Goal: Information Seeking & Learning: Understand process/instructions

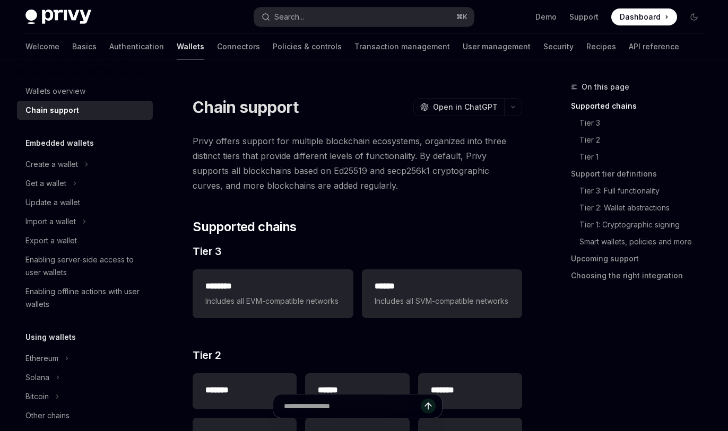
click at [273, 160] on span "Privy offers support for multiple blockchain ecosystems, organized into three d…" at bounding box center [357, 163] width 329 height 59
click at [280, 172] on span "Privy offers support for multiple blockchain ecosystems, organized into three d…" at bounding box center [357, 163] width 329 height 59
click at [298, 180] on span "Privy offers support for multiple blockchain ecosystems, organized into three d…" at bounding box center [357, 163] width 329 height 59
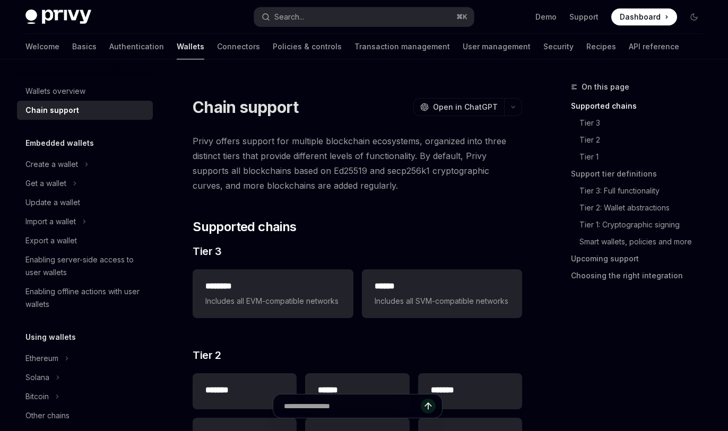
click at [298, 180] on span "Privy offers support for multiple blockchain ecosystems, organized into three d…" at bounding box center [357, 163] width 329 height 59
click at [302, 173] on span "Privy offers support for multiple blockchain ecosystems, organized into three d…" at bounding box center [357, 163] width 329 height 59
click at [282, 170] on span "Privy offers support for multiple blockchain ecosystems, organized into three d…" at bounding box center [357, 163] width 329 height 59
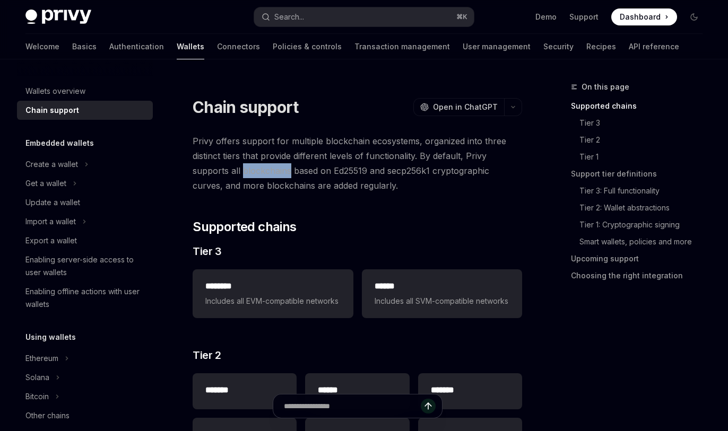
click at [302, 169] on span "Privy offers support for multiple blockchain ecosystems, organized into three d…" at bounding box center [357, 163] width 329 height 59
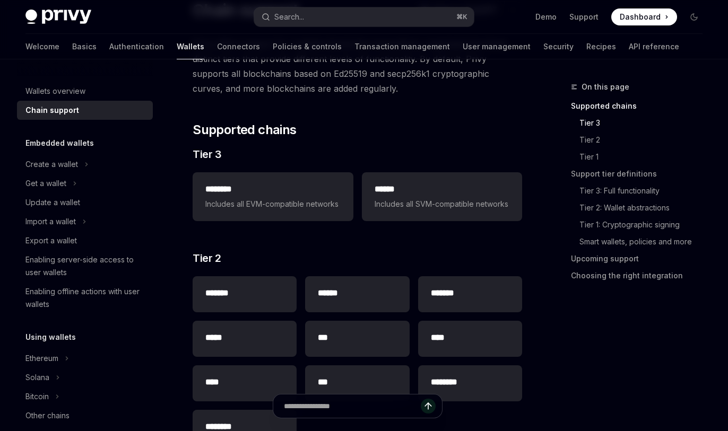
scroll to position [50, 0]
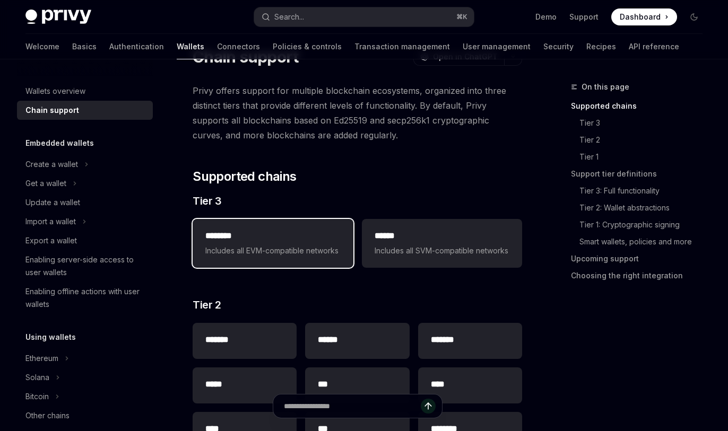
click at [304, 241] on h2 "********" at bounding box center [272, 236] width 135 height 13
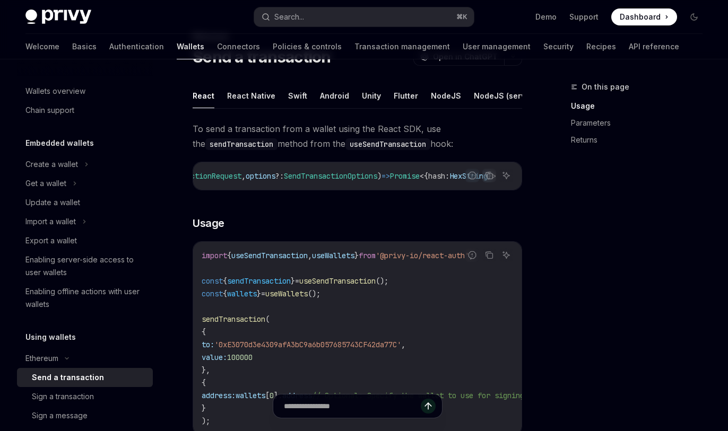
scroll to position [14, 0]
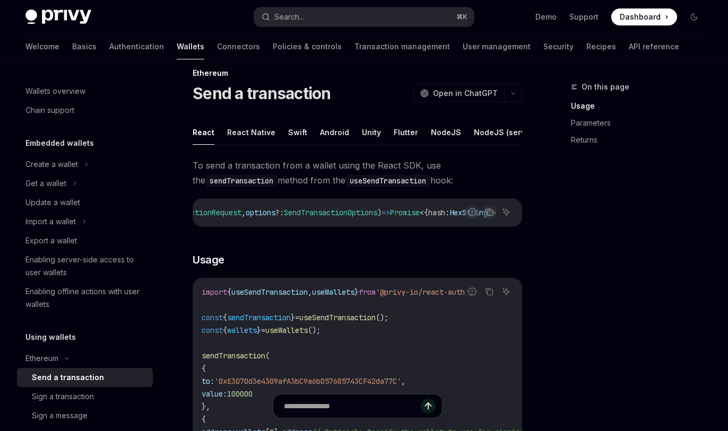
click at [314, 188] on span "To send a transaction from a wallet using the React SDK, use the sendTransactio…" at bounding box center [357, 173] width 329 height 30
click at [286, 188] on span "To send a transaction from a wallet using the React SDK, use the sendTransactio…" at bounding box center [357, 173] width 329 height 30
click at [307, 188] on span "To send a transaction from a wallet using the React SDK, use the sendTransactio…" at bounding box center [357, 173] width 329 height 30
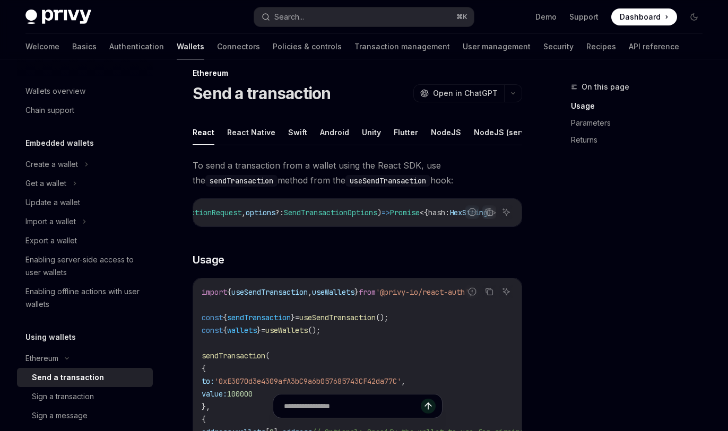
click at [307, 188] on span "To send a transaction from a wallet using the React SDK, use the sendTransactio…" at bounding box center [357, 173] width 329 height 30
click at [330, 188] on span "To send a transaction from a wallet using the React SDK, use the sendTransactio…" at bounding box center [357, 173] width 329 height 30
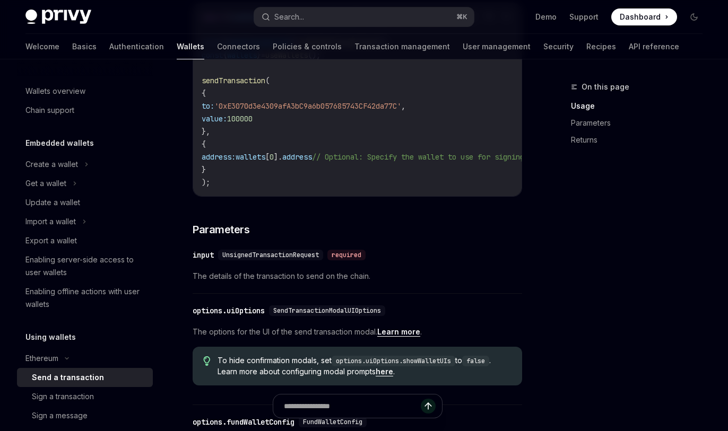
scroll to position [349, 0]
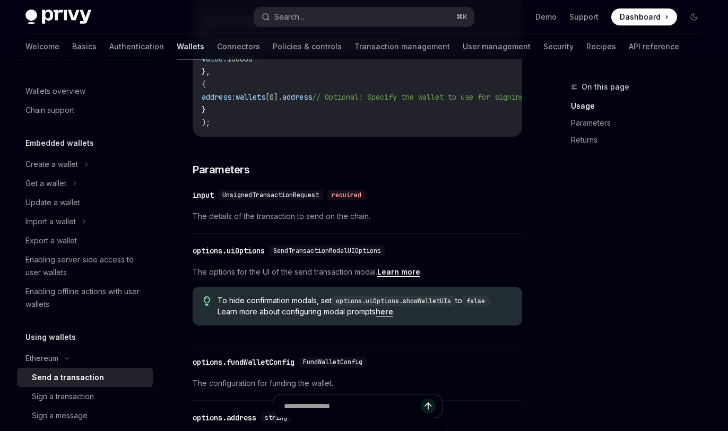
click at [292, 199] on span "UnsignedTransactionRequest" at bounding box center [270, 195] width 97 height 8
click at [303, 199] on span "UnsignedTransactionRequest" at bounding box center [270, 195] width 97 height 8
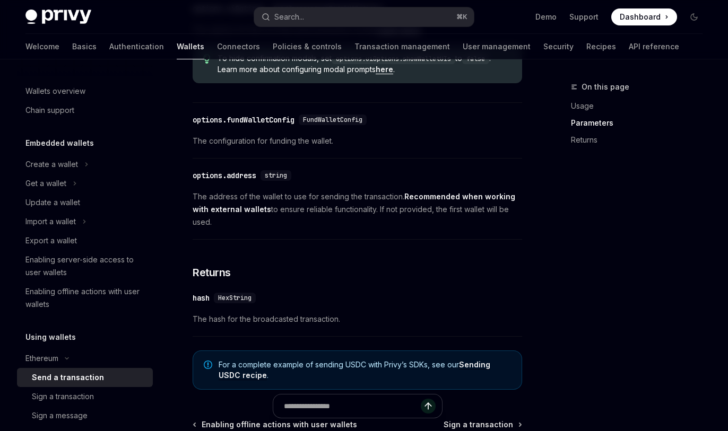
scroll to position [718, 0]
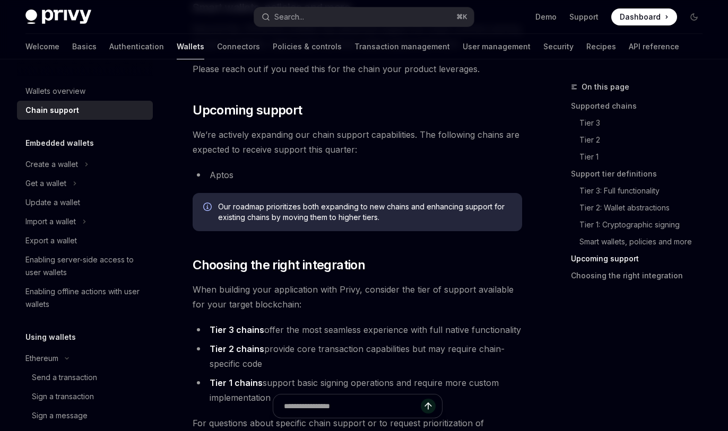
scroll to position [1309, 0]
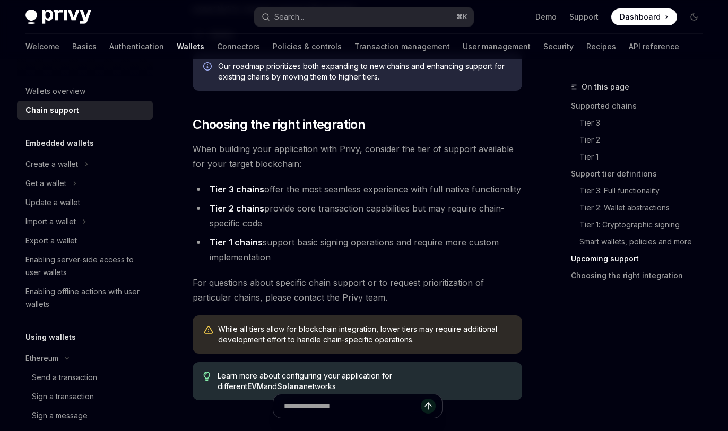
click at [380, 215] on li "Tier 2 chains provide core transaction capabilities but may require chain-speci…" at bounding box center [357, 216] width 329 height 30
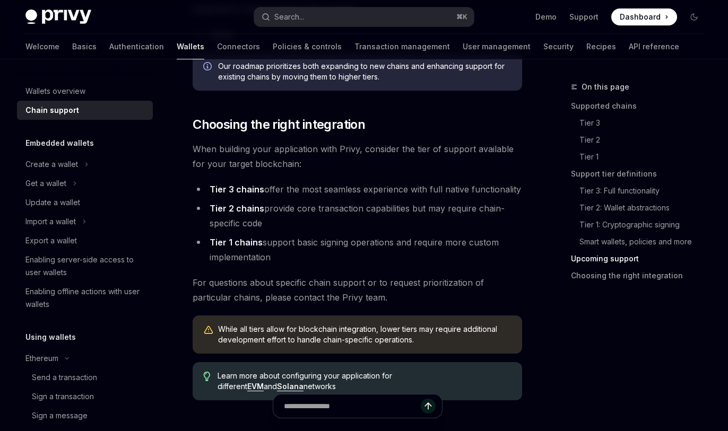
click at [371, 218] on li "Tier 2 chains provide core transaction capabilities but may require chain-speci…" at bounding box center [357, 216] width 329 height 30
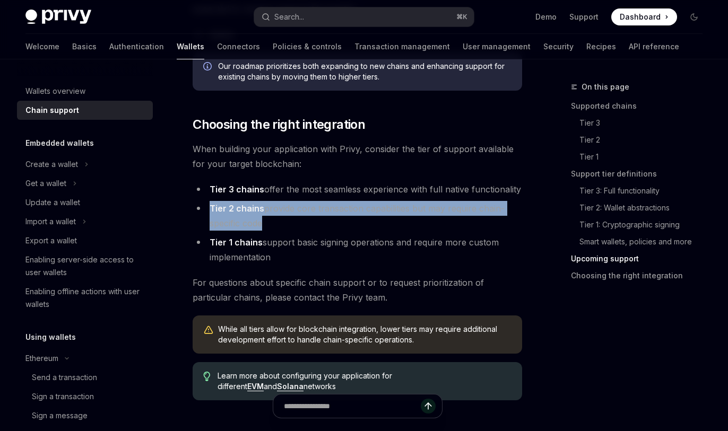
click at [371, 218] on li "Tier 2 chains provide core transaction capabilities but may require chain-speci…" at bounding box center [357, 216] width 329 height 30
click at [352, 223] on li "Tier 2 chains provide core transaction capabilities but may require chain-speci…" at bounding box center [357, 216] width 329 height 30
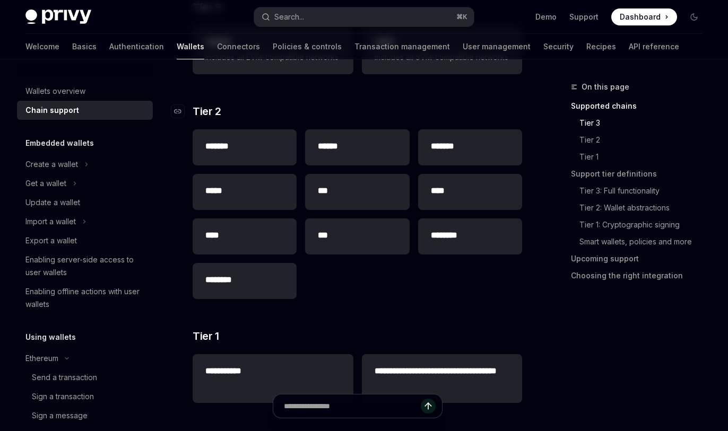
scroll to position [0, 0]
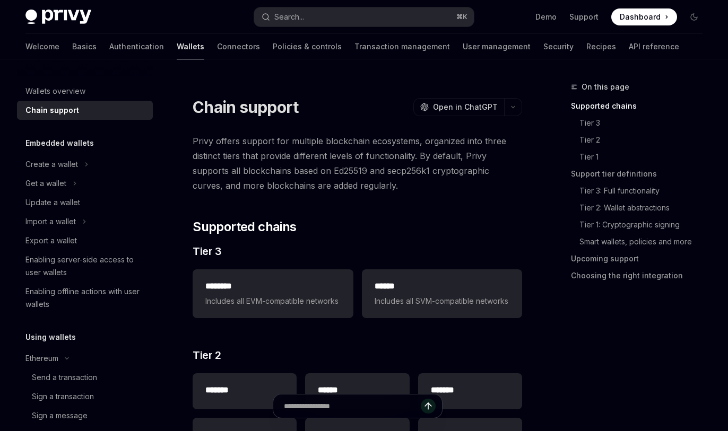
click at [292, 156] on span "Privy offers support for multiple blockchain ecosystems, organized into three d…" at bounding box center [357, 163] width 329 height 59
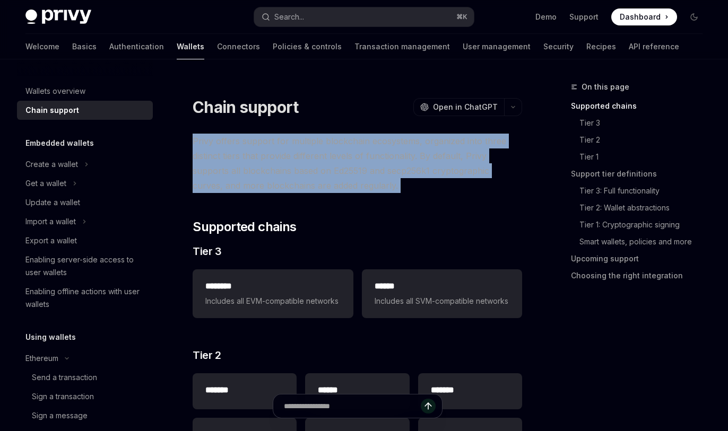
click at [293, 165] on span "Privy offers support for multiple blockchain ecosystems, organized into three d…" at bounding box center [357, 163] width 329 height 59
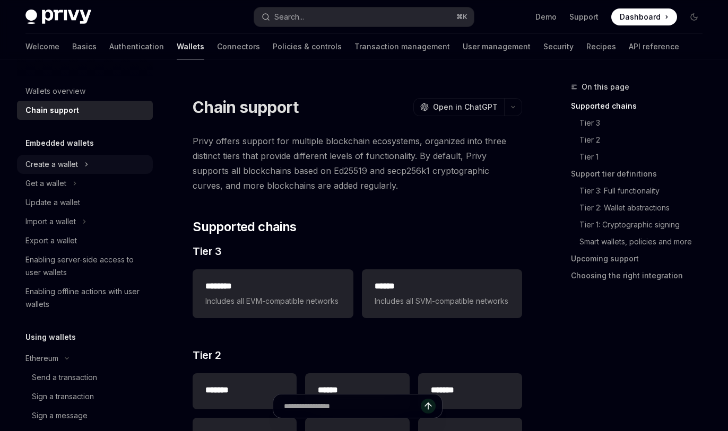
click at [87, 161] on icon at bounding box center [86, 164] width 4 height 13
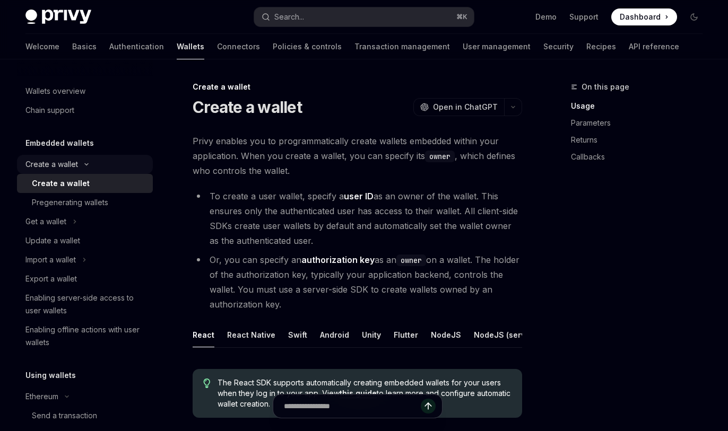
click at [87, 161] on div "Create a wallet" at bounding box center [85, 164] width 136 height 19
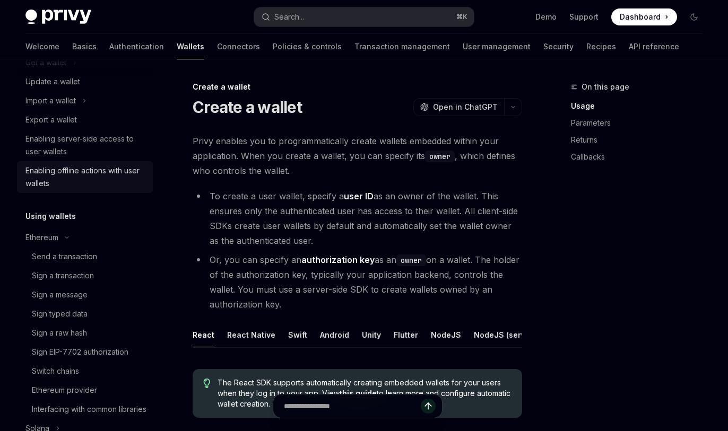
scroll to position [169, 0]
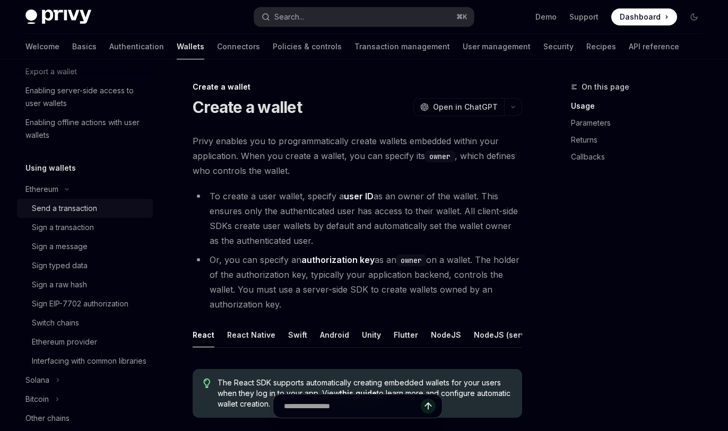
click at [78, 208] on div "Send a transaction" at bounding box center [64, 208] width 65 height 13
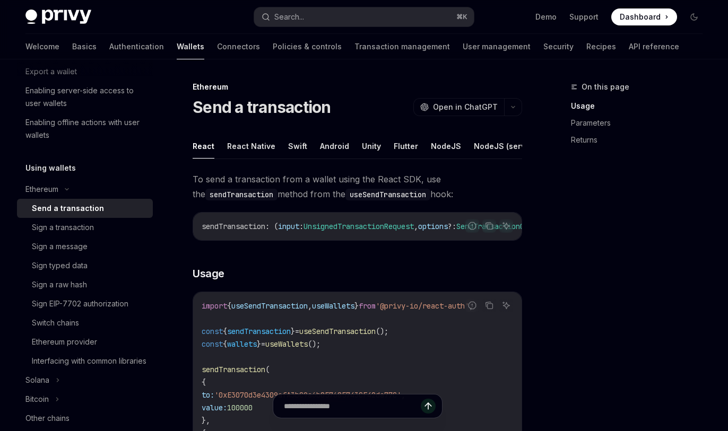
type textarea "*"
click at [280, 188] on span "To send a transaction from a wallet using the React SDK, use the sendTransactio…" at bounding box center [357, 187] width 329 height 30
click at [299, 188] on span "To send a transaction from a wallet using the React SDK, use the sendTransactio…" at bounding box center [357, 187] width 329 height 30
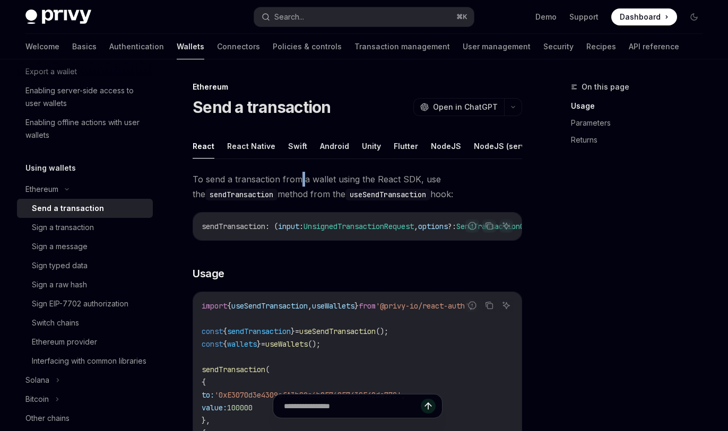
click at [313, 185] on span "To send a transaction from a wallet using the React SDK, use the sendTransactio…" at bounding box center [357, 187] width 329 height 30
click at [373, 193] on span "To send a transaction from a wallet using the React SDK, use the sendTransactio…" at bounding box center [357, 187] width 329 height 30
click at [364, 193] on span "To send a transaction from a wallet using the React SDK, use the sendTransactio…" at bounding box center [357, 187] width 329 height 30
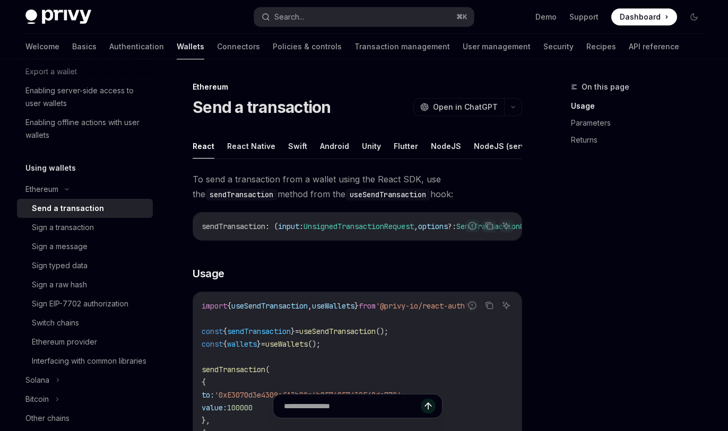
click at [364, 193] on span "To send a transaction from a wallet using the React SDK, use the sendTransactio…" at bounding box center [357, 187] width 329 height 30
click at [356, 193] on span "To send a transaction from a wallet using the React SDK, use the sendTransactio…" at bounding box center [357, 187] width 329 height 30
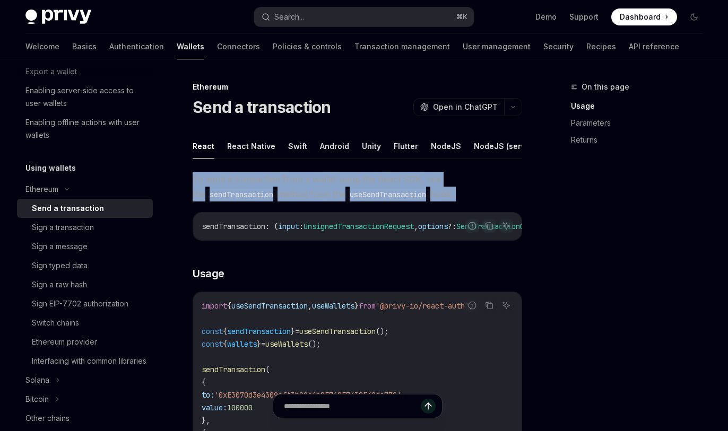
click at [356, 193] on span "To send a transaction from a wallet using the React SDK, use the sendTransactio…" at bounding box center [357, 187] width 329 height 30
click at [350, 191] on span "To send a transaction from a wallet using the React SDK, use the sendTransactio…" at bounding box center [357, 187] width 329 height 30
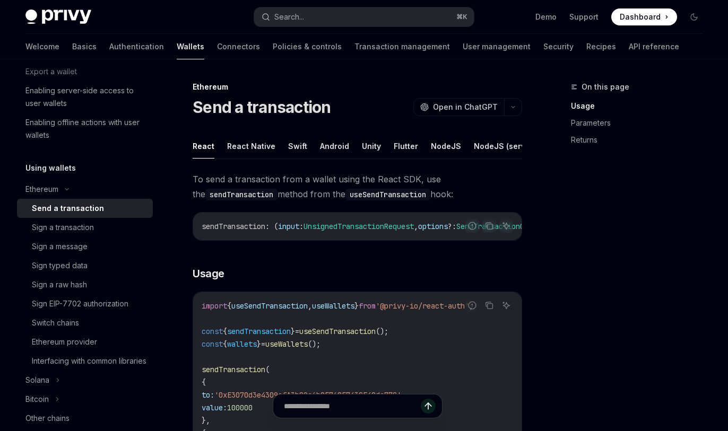
click at [350, 191] on span "To send a transaction from a wallet using the React SDK, use the sendTransactio…" at bounding box center [357, 187] width 329 height 30
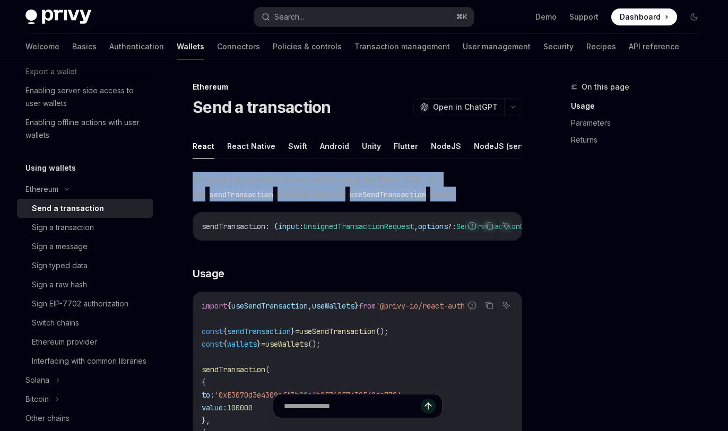
click at [330, 191] on span "To send a transaction from a wallet using the React SDK, use the sendTransactio…" at bounding box center [357, 187] width 329 height 30
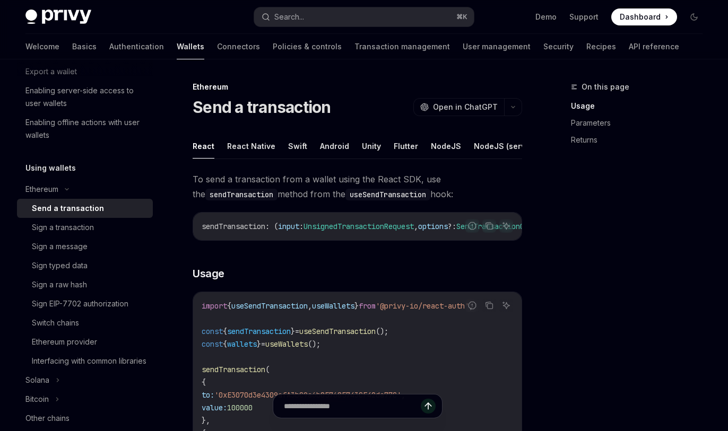
click at [330, 191] on span "To send a transaction from a wallet using the React SDK, use the sendTransactio…" at bounding box center [357, 187] width 329 height 30
click at [304, 190] on span "To send a transaction from a wallet using the React SDK, use the sendTransactio…" at bounding box center [357, 187] width 329 height 30
click at [338, 186] on span "To send a transaction from a wallet using the React SDK, use the sendTransactio…" at bounding box center [357, 187] width 329 height 30
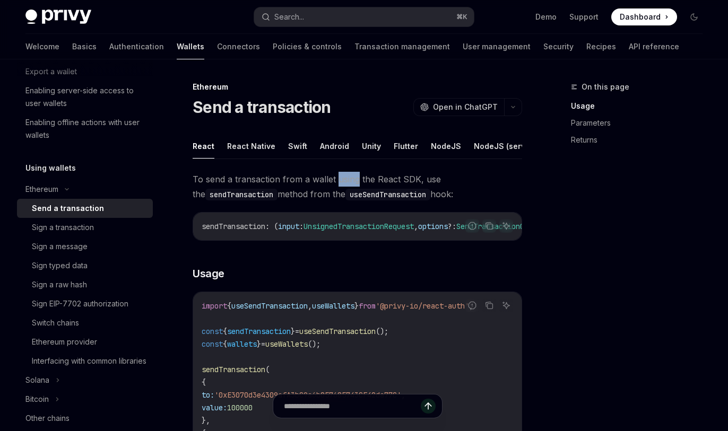
click at [368, 190] on span "To send a transaction from a wallet using the React SDK, use the sendTransactio…" at bounding box center [357, 187] width 329 height 30
click at [391, 186] on span "To send a transaction from a wallet using the React SDK, use the sendTransactio…" at bounding box center [357, 187] width 329 height 30
click at [413, 187] on span "To send a transaction from a wallet using the React SDK, use the sendTransactio…" at bounding box center [357, 187] width 329 height 30
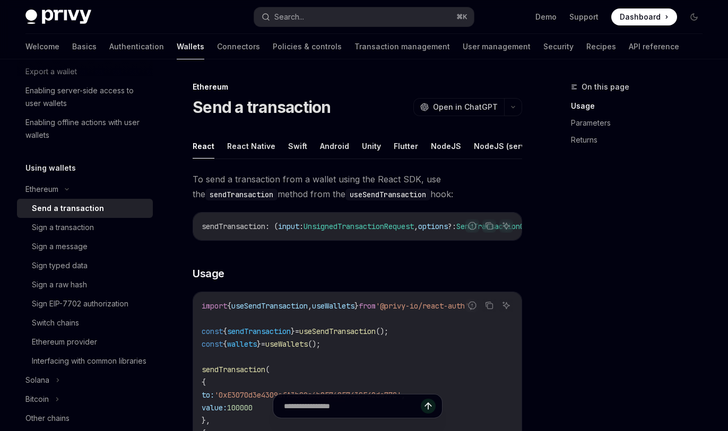
click at [413, 187] on span "To send a transaction from a wallet using the React SDK, use the sendTransactio…" at bounding box center [357, 187] width 329 height 30
click at [444, 180] on span "To send a transaction from a wallet using the React SDK, use the sendTransactio…" at bounding box center [357, 187] width 329 height 30
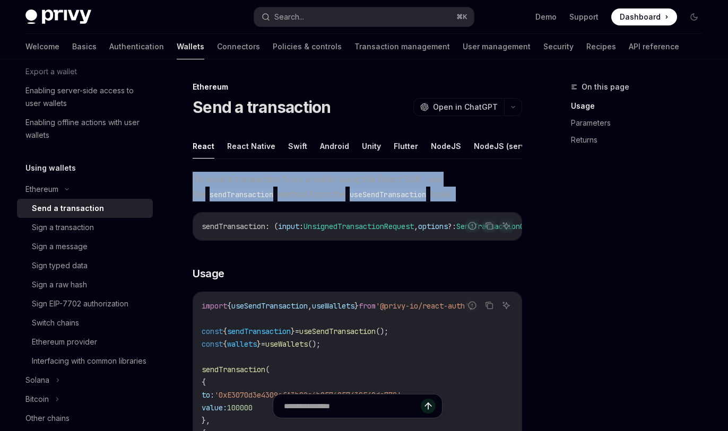
click at [429, 180] on span "To send a transaction from a wallet using the React SDK, use the sendTransactio…" at bounding box center [357, 187] width 329 height 30
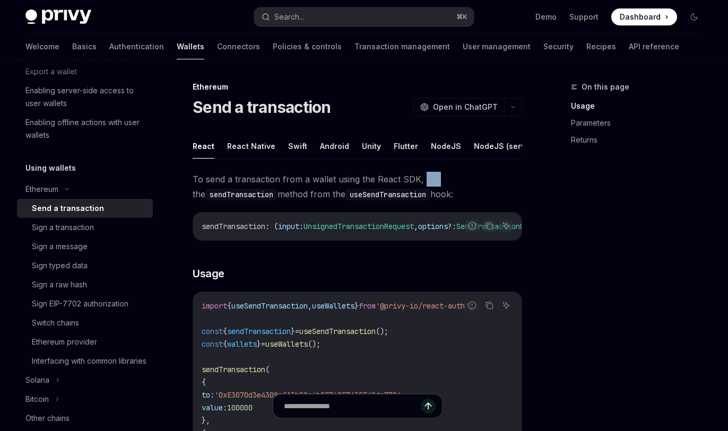
click at [429, 180] on span "To send a transaction from a wallet using the React SDK, use the sendTransactio…" at bounding box center [357, 187] width 329 height 30
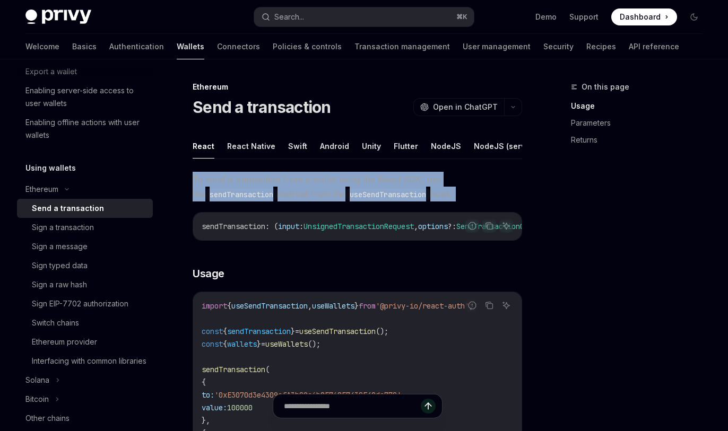
click at [429, 180] on span "To send a transaction from a wallet using the React SDK, use the sendTransactio…" at bounding box center [357, 187] width 329 height 30
click at [443, 180] on span "To send a transaction from a wallet using the React SDK, use the sendTransactio…" at bounding box center [357, 187] width 329 height 30
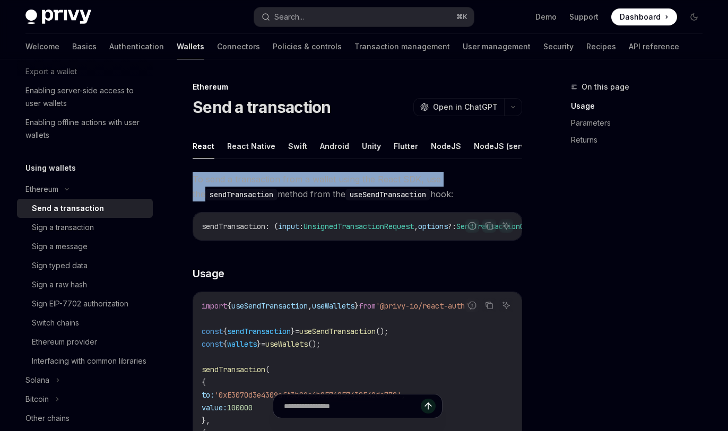
drag, startPoint x: 456, startPoint y: 180, endPoint x: 200, endPoint y: 173, distance: 255.2
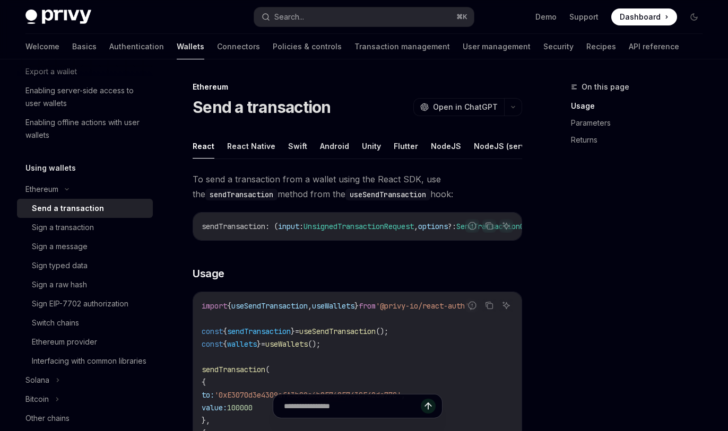
click at [263, 181] on span "To send a transaction from a wallet using the React SDK, use the sendTransactio…" at bounding box center [357, 187] width 329 height 30
click at [289, 181] on span "To send a transaction from a wallet using the React SDK, use the sendTransactio…" at bounding box center [357, 187] width 329 height 30
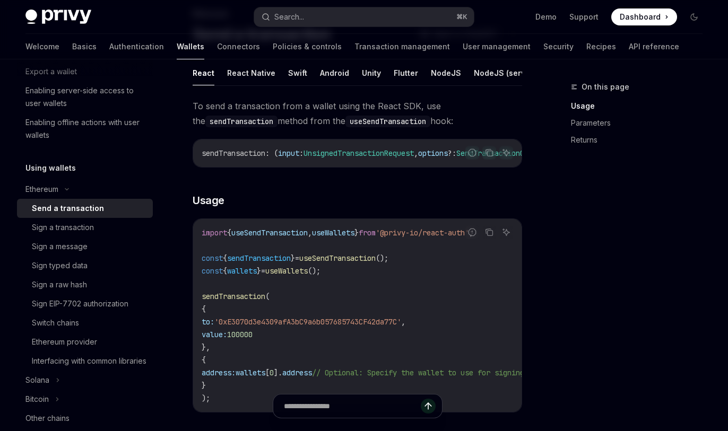
scroll to position [173, 0]
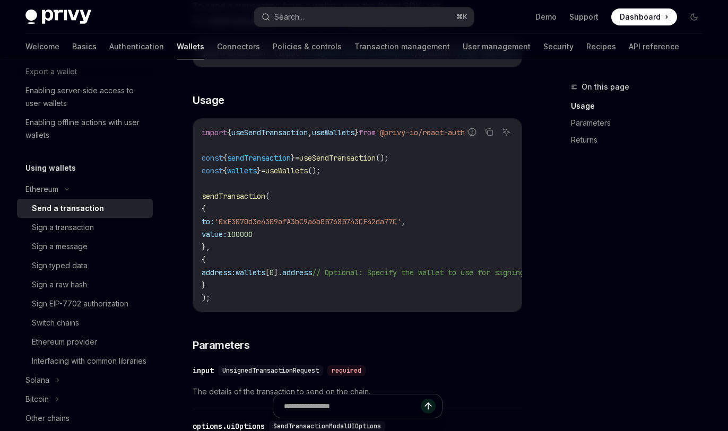
click at [289, 176] on span "useWallets" at bounding box center [286, 171] width 42 height 10
click at [308, 189] on code "import { useSendTransaction , useWallets } from '@privy-io/react-auth' ; const …" at bounding box center [480, 215] width 556 height 178
click at [308, 176] on span "useWallets" at bounding box center [286, 171] width 42 height 10
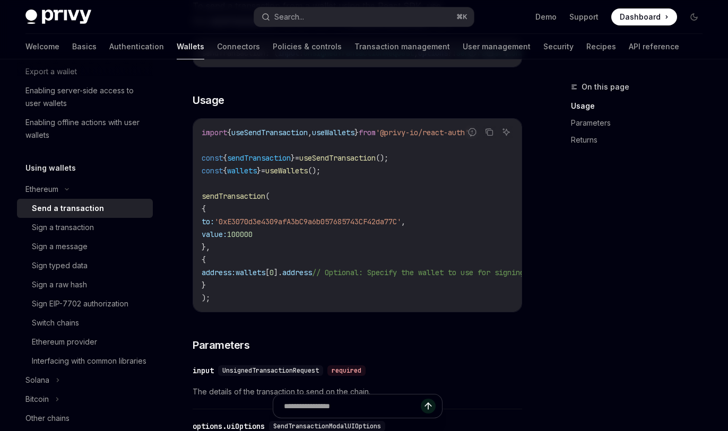
click at [308, 176] on span "useWallets" at bounding box center [286, 171] width 42 height 10
click at [219, 108] on span "Usage" at bounding box center [209, 100] width 32 height 15
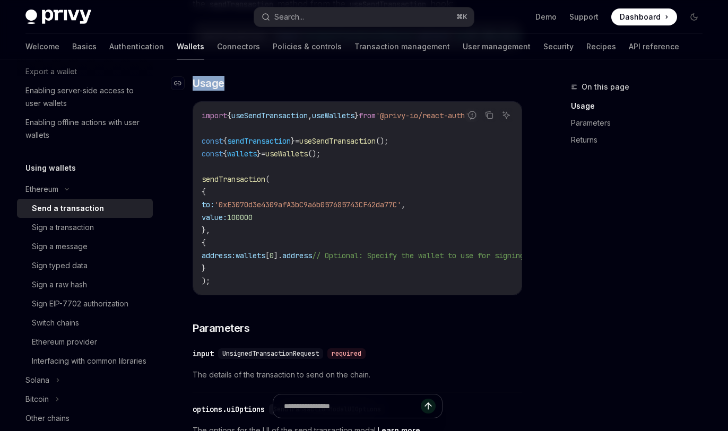
scroll to position [198, 0]
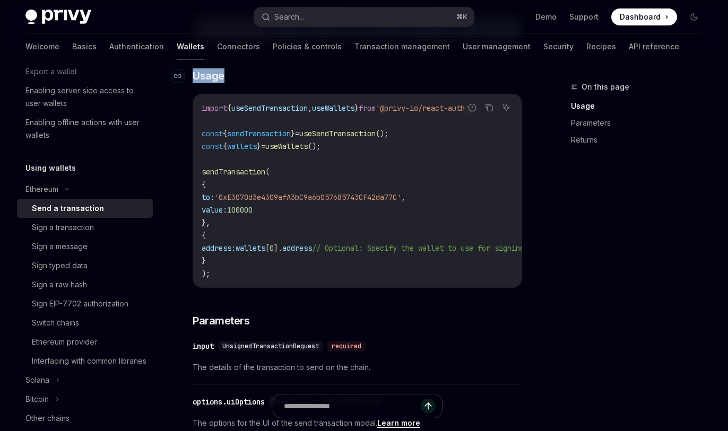
click at [277, 83] on h3 "​ Usage" at bounding box center [357, 75] width 329 height 15
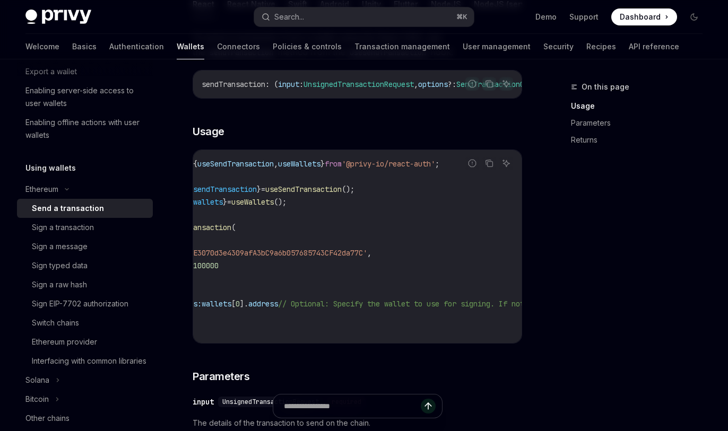
scroll to position [0, 0]
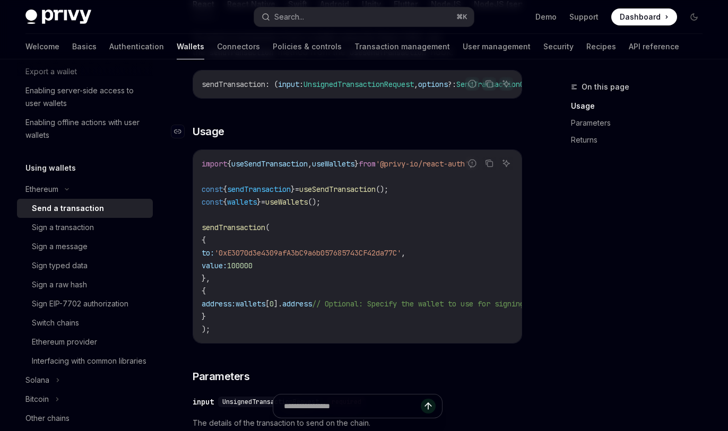
click at [302, 139] on h3 "​ Usage" at bounding box center [357, 131] width 329 height 15
click at [315, 139] on h3 "​ Usage" at bounding box center [357, 131] width 329 height 15
click at [304, 207] on span "useWallets" at bounding box center [286, 202] width 42 height 10
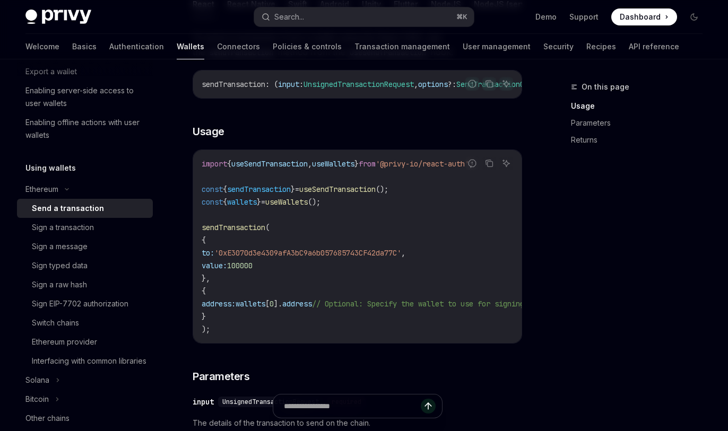
click at [304, 207] on span "useWallets" at bounding box center [286, 202] width 42 height 10
click at [313, 219] on code "import { useSendTransaction , useWallets } from '@privy-io/react-auth' ; const …" at bounding box center [480, 247] width 556 height 178
click at [324, 224] on code "import { useSendTransaction , useWallets } from '@privy-io/react-auth' ; const …" at bounding box center [480, 247] width 556 height 178
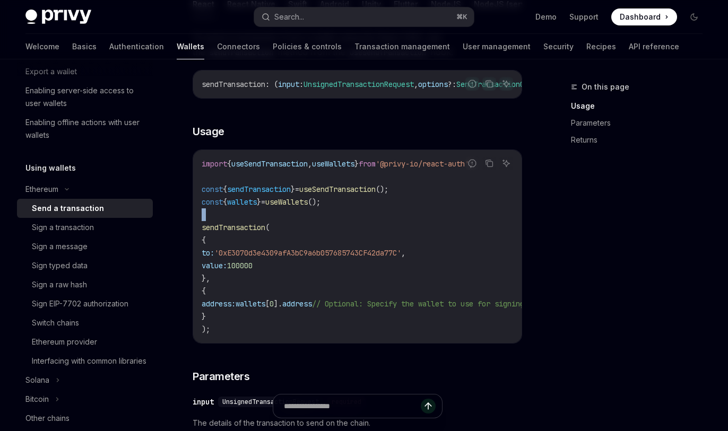
click at [331, 232] on code "import { useSendTransaction , useWallets } from '@privy-io/react-auth' ; const …" at bounding box center [480, 247] width 556 height 178
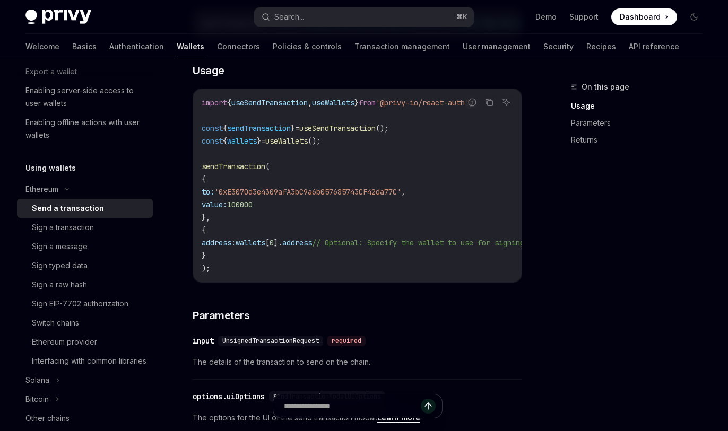
scroll to position [352, 0]
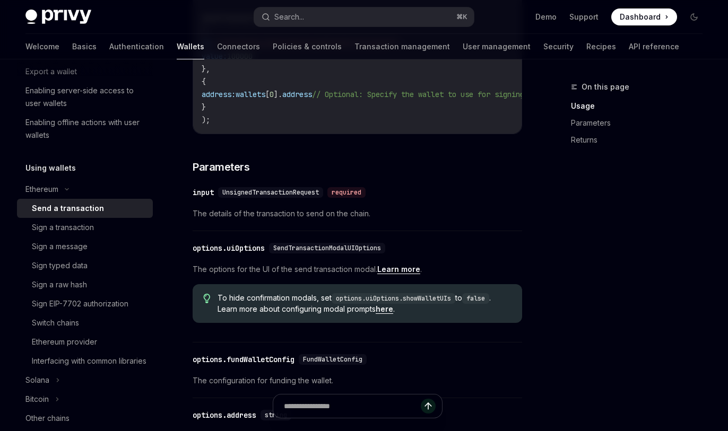
click at [286, 197] on span "UnsignedTransactionRequest" at bounding box center [270, 192] width 97 height 8
click at [295, 197] on span "UnsignedTransactionRequest" at bounding box center [270, 192] width 97 height 8
click at [286, 197] on span "UnsignedTransactionRequest" at bounding box center [270, 192] width 97 height 8
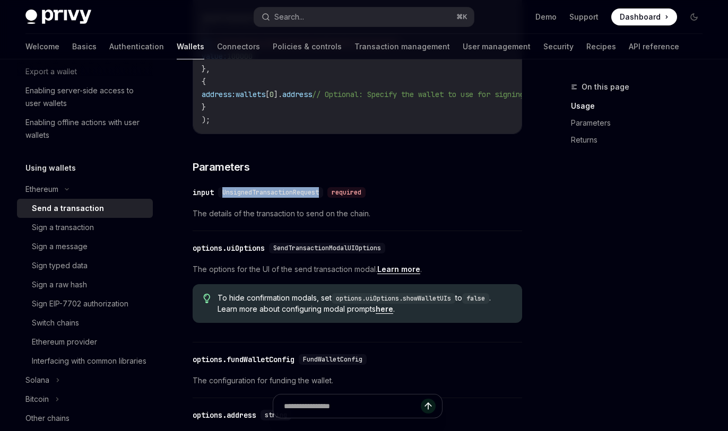
drag, startPoint x: 325, startPoint y: 207, endPoint x: 221, endPoint y: 205, distance: 103.4
click at [221, 198] on div "UnsignedTransactionRequest" at bounding box center [270, 192] width 105 height 11
click at [302, 174] on h3 "​ Parameters" at bounding box center [357, 167] width 329 height 15
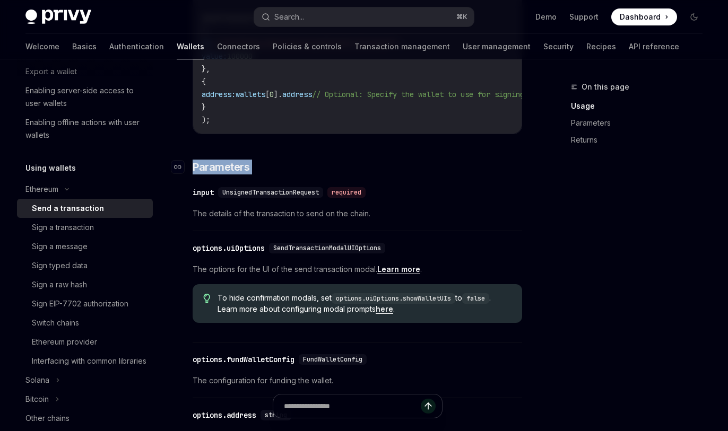
click at [302, 174] on h3 "​ Parameters" at bounding box center [357, 167] width 329 height 15
click at [317, 174] on div "To send a transaction from a wallet using the React SDK, use the sendTransactio…" at bounding box center [357, 201] width 329 height 762
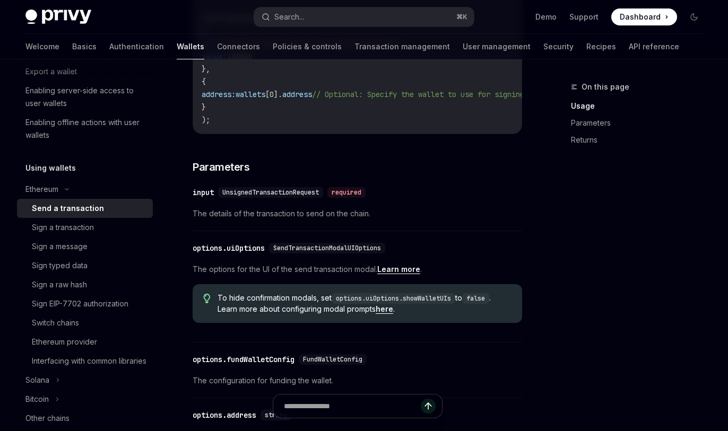
click at [439, 120] on code "import { useSendTransaction , useWallets } from '@privy-io/react-auth' ; const …" at bounding box center [480, 37] width 556 height 178
click at [400, 92] on code "import { useSendTransaction , useWallets } from '@privy-io/react-auth' ; const …" at bounding box center [480, 37] width 556 height 178
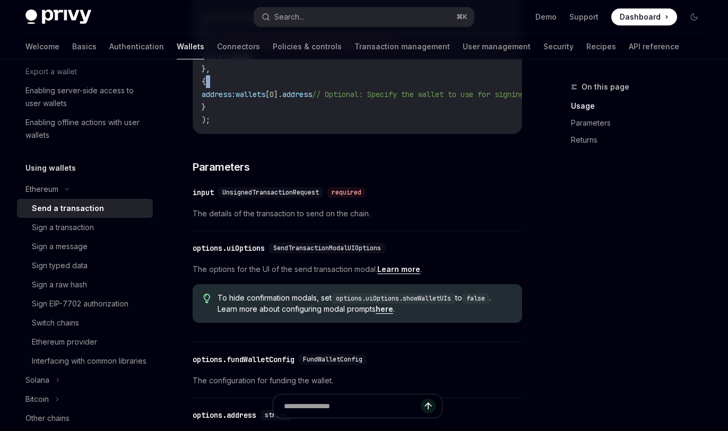
click at [400, 92] on code "import { useSendTransaction , useWallets } from '@privy-io/react-auth' ; const …" at bounding box center [480, 37] width 556 height 178
click at [413, 99] on span "// Optional: Specify the wallet to use for signing. If not provided, the first …" at bounding box center [522, 95] width 420 height 10
click at [450, 111] on code "import { useSendTransaction , useWallets } from '@privy-io/react-auth' ; const …" at bounding box center [480, 37] width 556 height 178
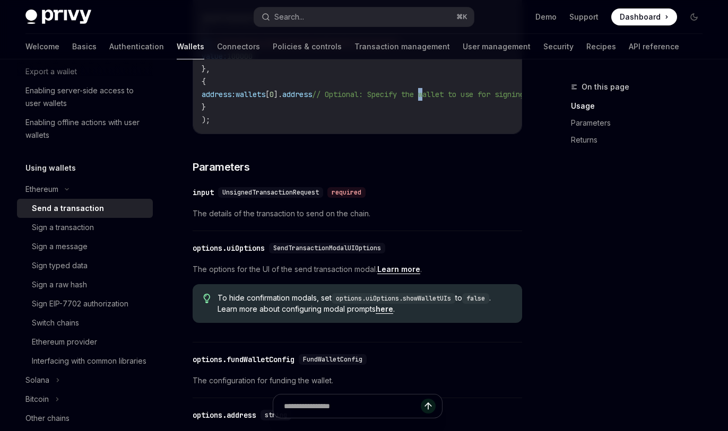
click at [465, 99] on span "// Optional: Specify the wallet to use for signing. If not provided, the first …" at bounding box center [522, 95] width 420 height 10
click at [428, 99] on span "// Optional: Specify the wallet to use for signing. If not provided, the first …" at bounding box center [522, 95] width 420 height 10
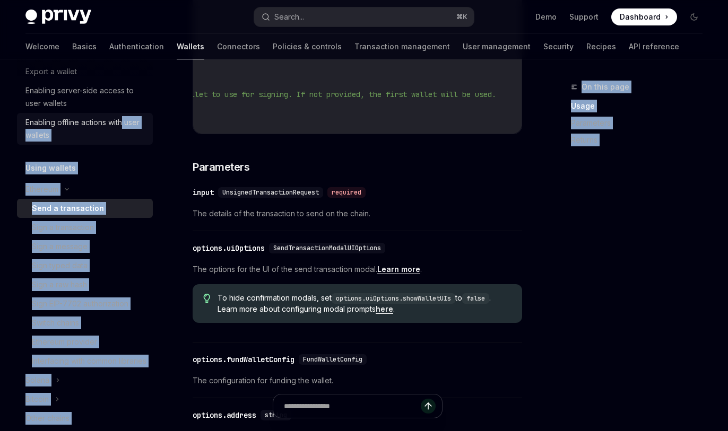
scroll to position [0, 0]
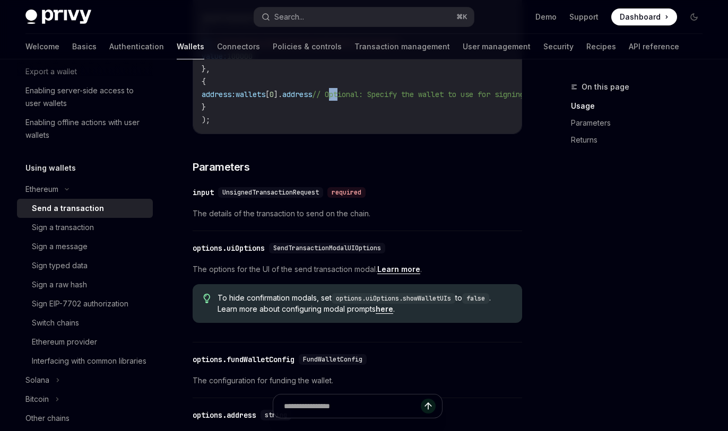
drag, startPoint x: 359, startPoint y: 108, endPoint x: 376, endPoint y: 111, distance: 17.3
click at [376, 99] on span "// Optional: Specify the wallet to use for signing. If not provided, the first …" at bounding box center [522, 95] width 420 height 10
click at [407, 99] on span "// Optional: Specify the wallet to use for signing. If not provided, the first …" at bounding box center [522, 95] width 420 height 10
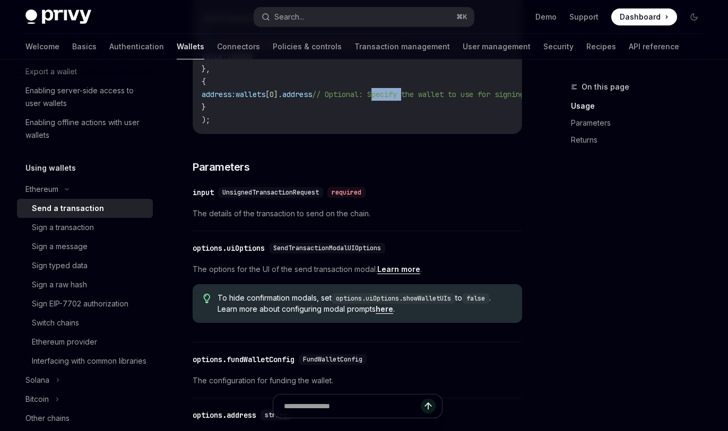
click at [407, 99] on span "// Optional: Specify the wallet to use for signing. If not provided, the first …" at bounding box center [522, 95] width 420 height 10
click at [391, 99] on span "// Optional: Specify the wallet to use for signing. If not provided, the first …" at bounding box center [522, 95] width 420 height 10
drag, startPoint x: 357, startPoint y: 106, endPoint x: 519, endPoint y: 109, distance: 162.3
click at [519, 109] on code "import { useSendTransaction , useWallets } from '@privy-io/react-auth' ; const …" at bounding box center [244, 37] width 556 height 178
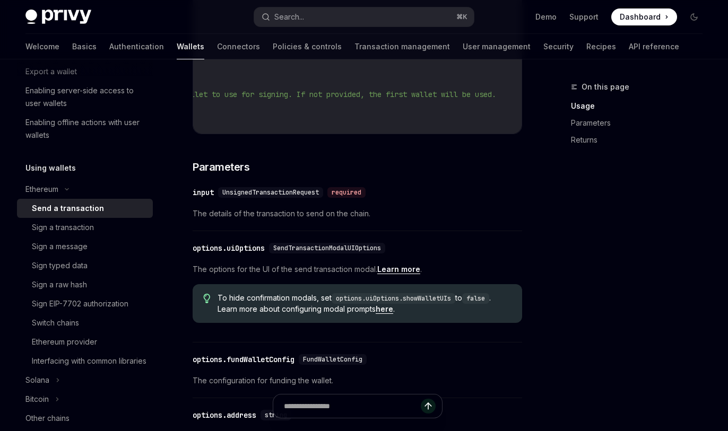
drag, startPoint x: 451, startPoint y: 152, endPoint x: 223, endPoint y: 154, distance: 228.6
click at [223, 154] on div "To send a transaction from a wallet using the React SDK, use the sendTransactio…" at bounding box center [357, 201] width 329 height 762
click at [347, 99] on span "// Optional: Specify the wallet to use for signing. If not provided, the first …" at bounding box center [522, 95] width 420 height 10
click at [329, 156] on div "To send a transaction from a wallet using the React SDK, use the sendTransactio…" at bounding box center [357, 201] width 329 height 762
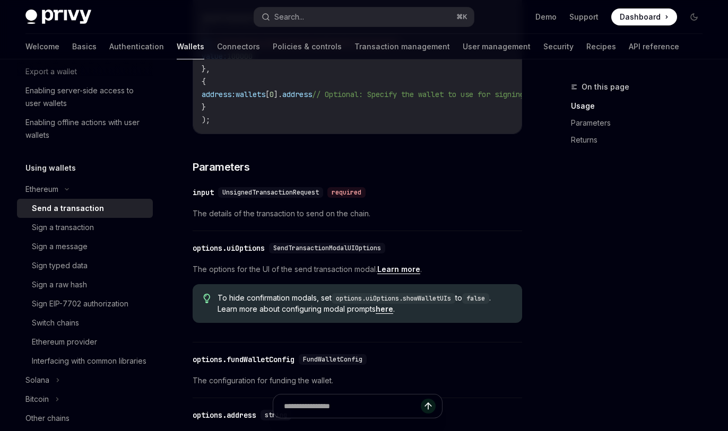
click at [334, 126] on code "import { useSendTransaction , useWallets } from '@privy-io/react-auth' ; const …" at bounding box center [480, 37] width 556 height 178
click at [336, 113] on code "import { useSendTransaction , useWallets } from '@privy-io/react-auth' ; const …" at bounding box center [480, 37] width 556 height 178
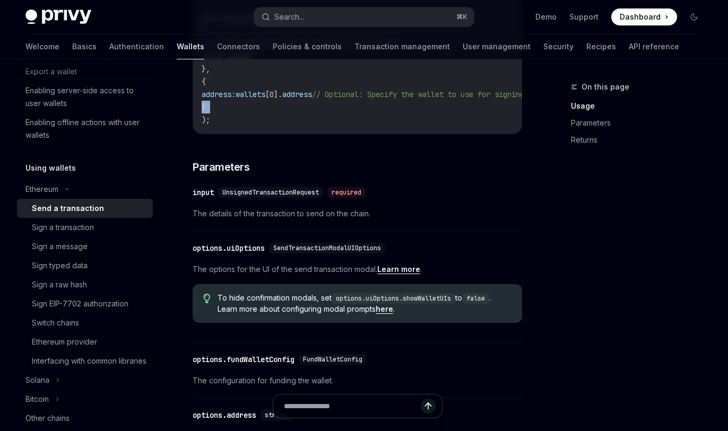
click at [336, 113] on code "import { useSendTransaction , useWallets } from '@privy-io/react-auth' ; const …" at bounding box center [480, 37] width 556 height 178
click at [312, 99] on span "address" at bounding box center [297, 95] width 30 height 10
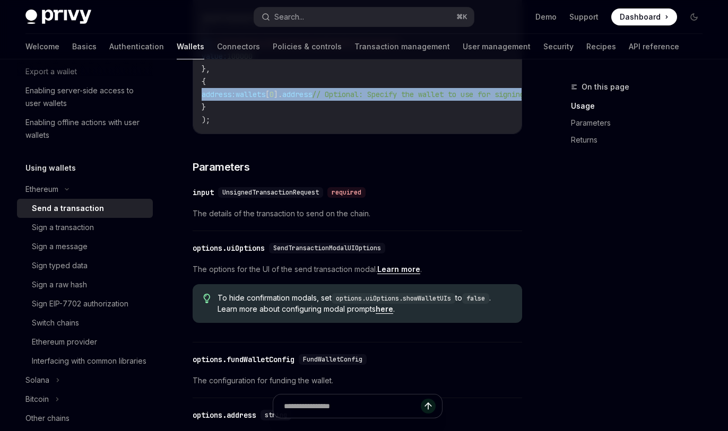
click at [312, 99] on span "address" at bounding box center [297, 95] width 30 height 10
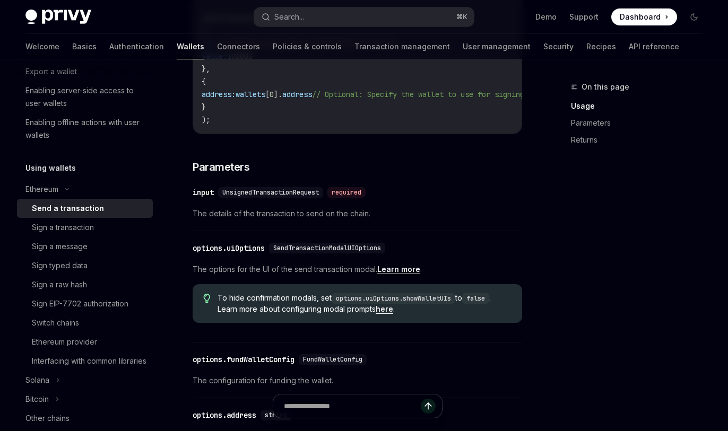
click at [312, 99] on span "address" at bounding box center [297, 95] width 30 height 10
click at [284, 197] on span "UnsignedTransactionRequest" at bounding box center [270, 192] width 97 height 8
click at [299, 197] on span "UnsignedTransactionRequest" at bounding box center [270, 192] width 97 height 8
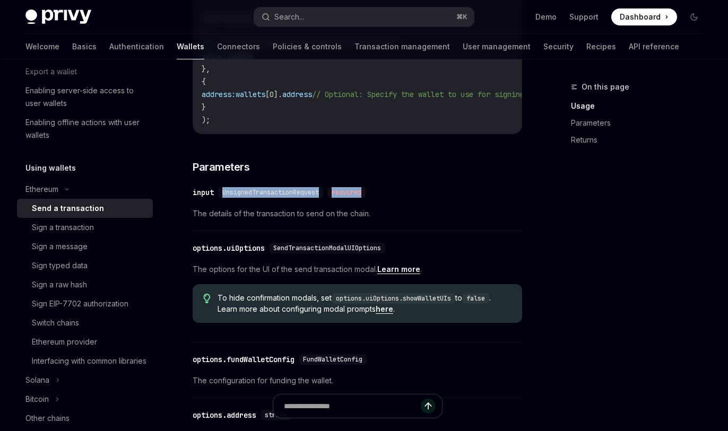
click at [310, 197] on span "UnsignedTransactionRequest" at bounding box center [270, 192] width 97 height 8
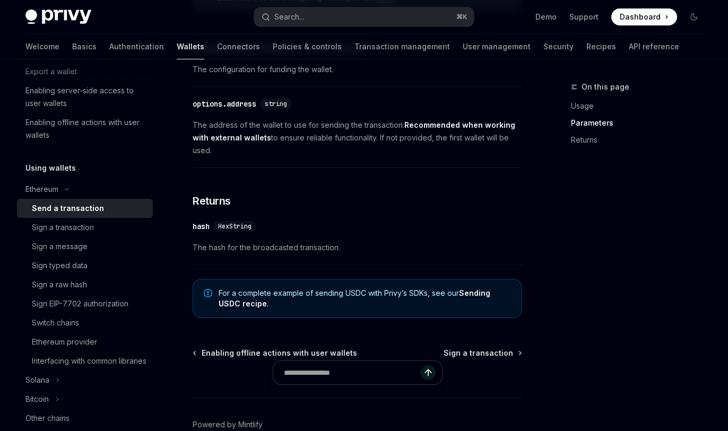
scroll to position [706, 0]
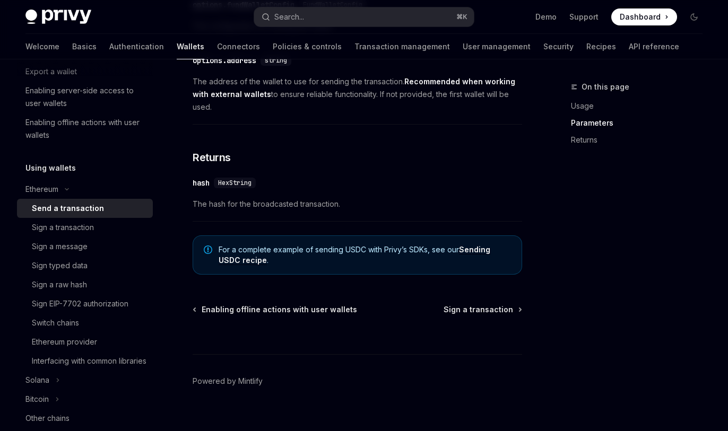
click at [318, 113] on span "The address of the wallet to use for sending the transaction. Recommended when …" at bounding box center [357, 94] width 329 height 38
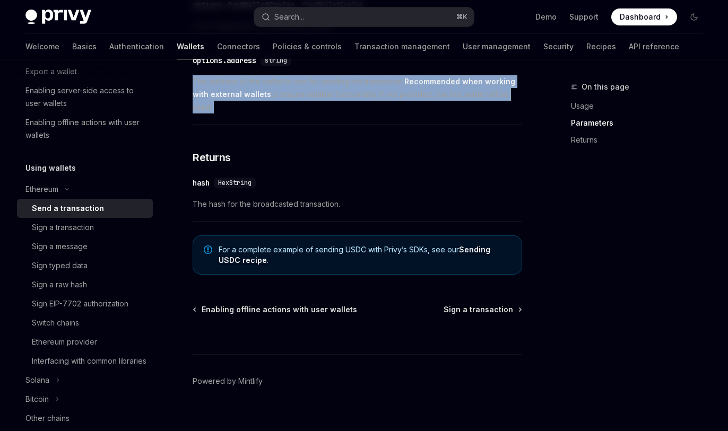
click at [337, 113] on span "The address of the wallet to use for sending the transaction. Recommended when …" at bounding box center [357, 94] width 329 height 38
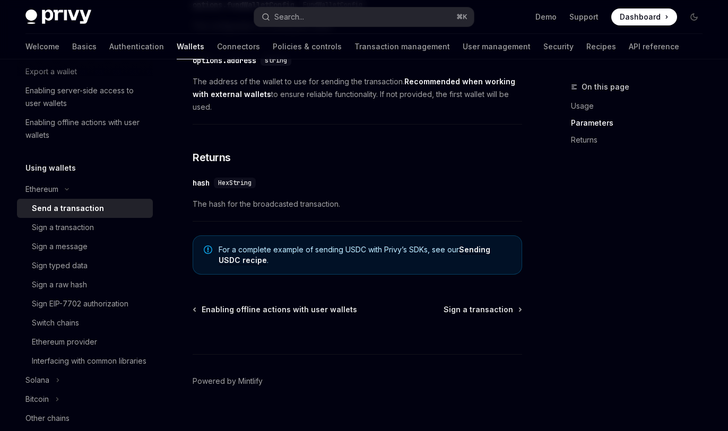
click at [337, 113] on span "The address of the wallet to use for sending the transaction. Recommended when …" at bounding box center [357, 94] width 329 height 38
click at [351, 111] on span "The address of the wallet to use for sending the transaction. Recommended when …" at bounding box center [357, 94] width 329 height 38
click at [380, 108] on span "The address of the wallet to use for sending the transaction. Recommended when …" at bounding box center [357, 94] width 329 height 38
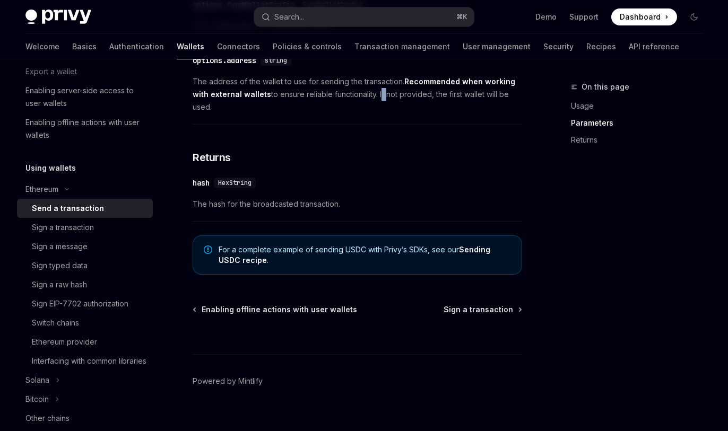
click at [396, 108] on span "The address of the wallet to use for sending the transaction. Recommended when …" at bounding box center [357, 94] width 329 height 38
click at [410, 108] on span "The address of the wallet to use for sending the transaction. Recommended when …" at bounding box center [357, 94] width 329 height 38
click at [410, 113] on span "The address of the wallet to use for sending the transaction. Recommended when …" at bounding box center [357, 94] width 329 height 38
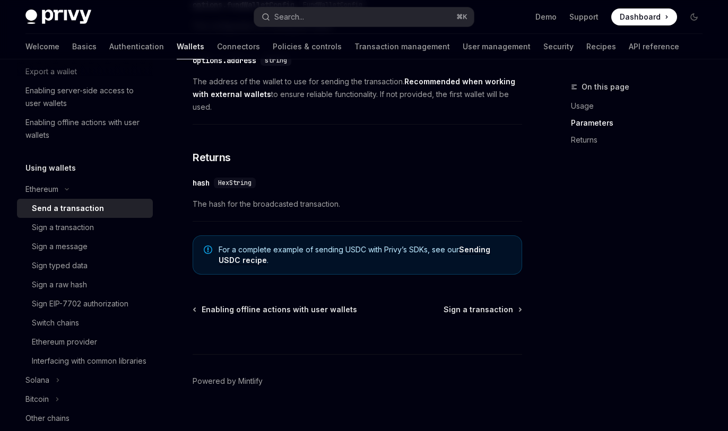
click at [410, 113] on span "The address of the wallet to use for sending the transaction. Recommended when …" at bounding box center [357, 94] width 329 height 38
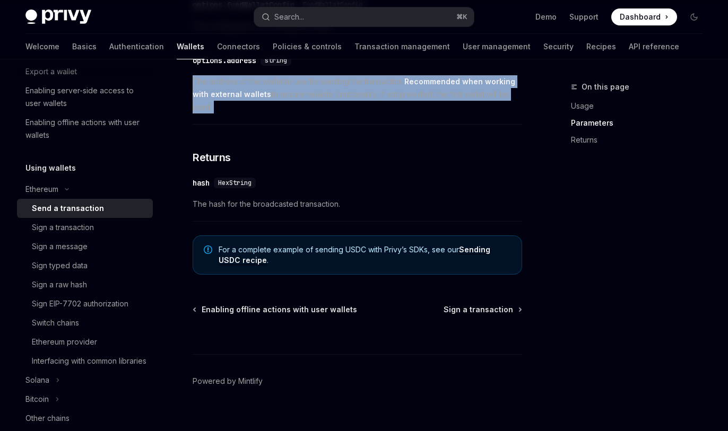
click at [370, 113] on span "The address of the wallet to use for sending the transaction. Recommended when …" at bounding box center [357, 94] width 329 height 38
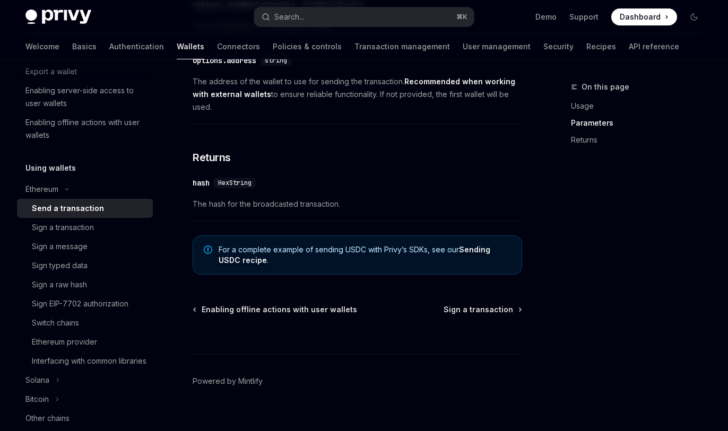
click at [370, 113] on span "The address of the wallet to use for sending the transaction. Recommended when …" at bounding box center [357, 94] width 329 height 38
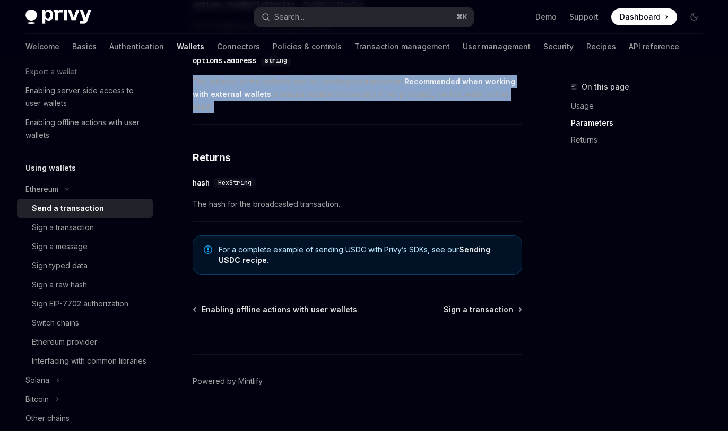
click at [372, 113] on span "The address of the wallet to use for sending the transaction. Recommended when …" at bounding box center [357, 94] width 329 height 38
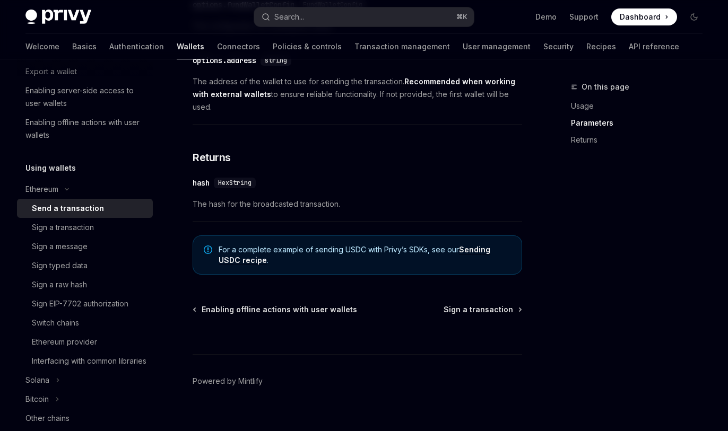
click at [353, 113] on span "The address of the wallet to use for sending the transaction. Recommended when …" at bounding box center [357, 94] width 329 height 38
click at [337, 113] on span "The address of the wallet to use for sending the transaction. Recommended when …" at bounding box center [357, 94] width 329 height 38
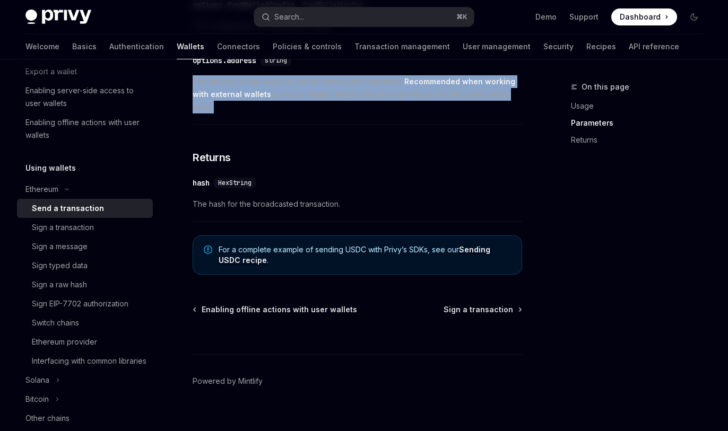
click at [296, 113] on span "The address of the wallet to use for sending the transaction. Recommended when …" at bounding box center [357, 94] width 329 height 38
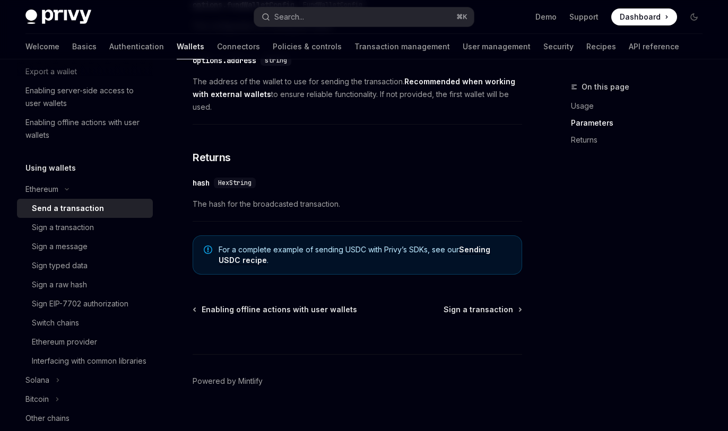
click at [296, 113] on span "The address of the wallet to use for sending the transaction. Recommended when …" at bounding box center [357, 94] width 329 height 38
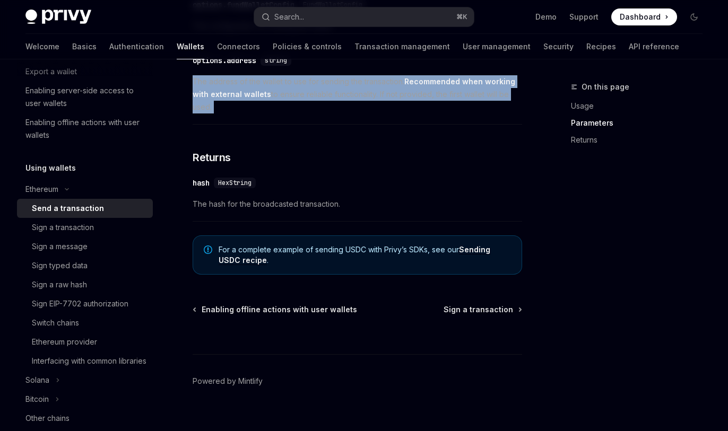
click at [265, 113] on span "The address of the wallet to use for sending the transaction. Recommended when …" at bounding box center [357, 94] width 329 height 38
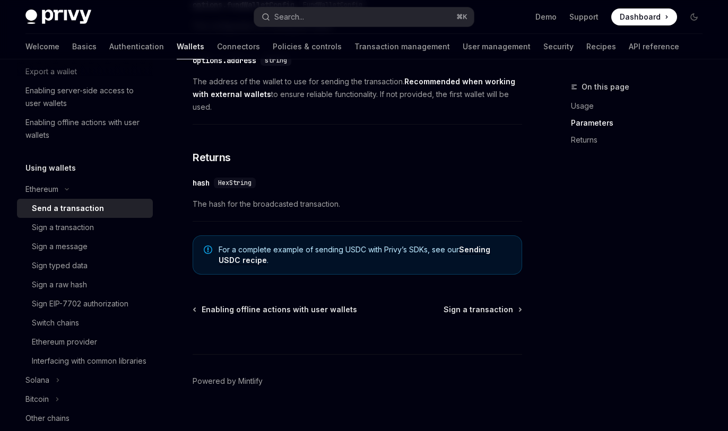
click at [413, 113] on span "The address of the wallet to use for sending the transaction. Recommended when …" at bounding box center [357, 94] width 329 height 38
click at [389, 165] on h3 "​ Returns" at bounding box center [357, 157] width 329 height 15
click at [594, 162] on div "On this page Usage Parameters Returns" at bounding box center [629, 256] width 161 height 351
